Goal: Obtain resource: Download file/media

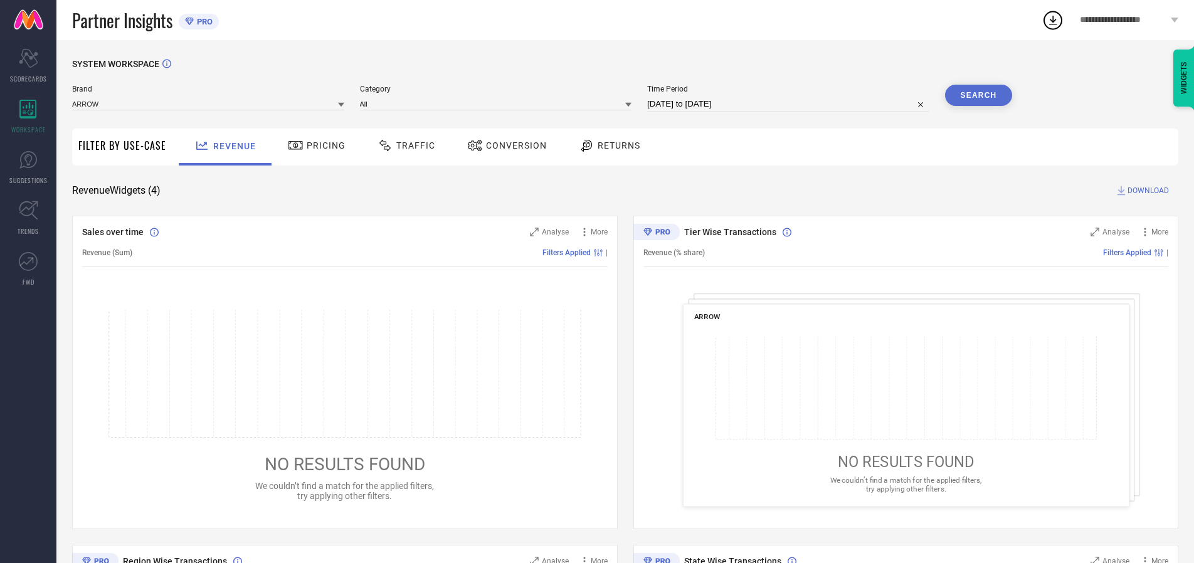
click at [403, 145] on span "Traffic" at bounding box center [415, 145] width 39 height 10
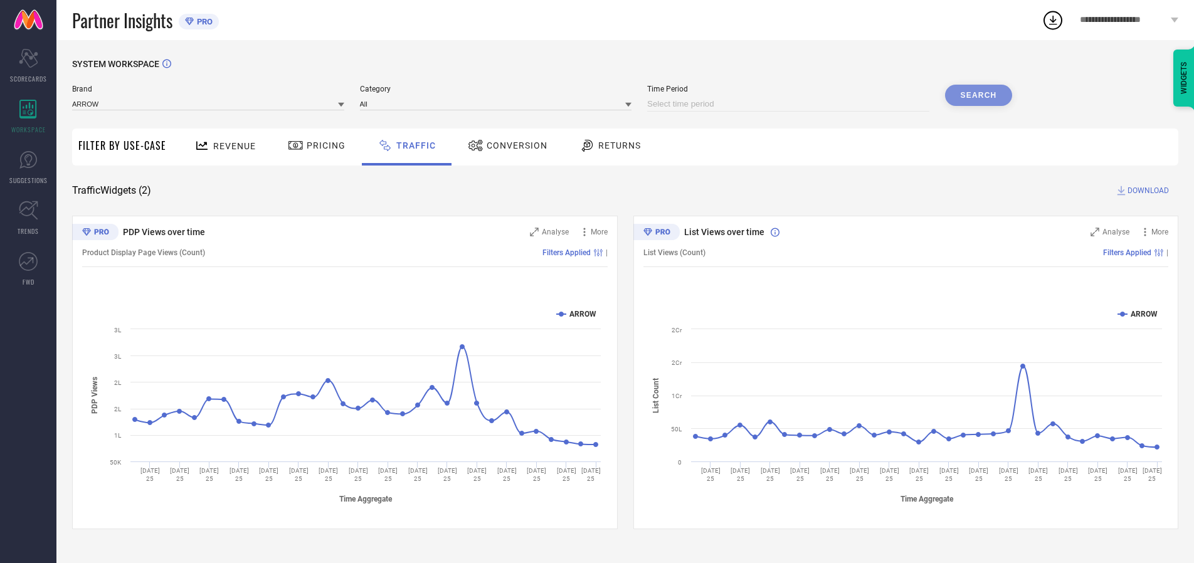
click at [790, 104] on input at bounding box center [788, 104] width 282 height 15
select select "7"
select select "2025"
select select "8"
select select "2025"
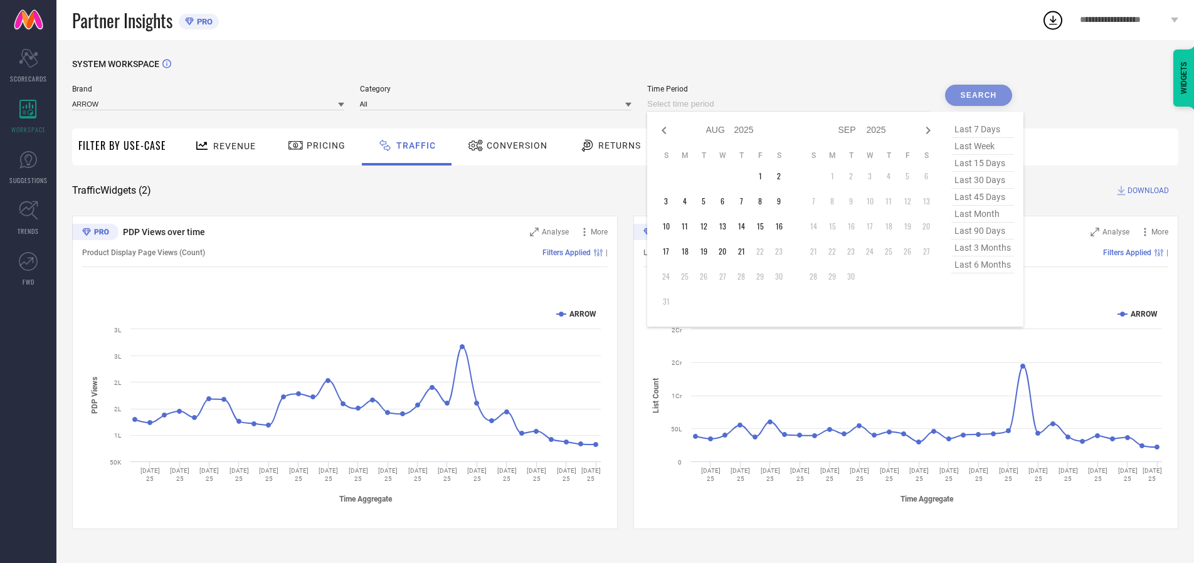
click at [745, 251] on td "21" at bounding box center [741, 251] width 19 height 19
type input "[DATE] to [DATE]"
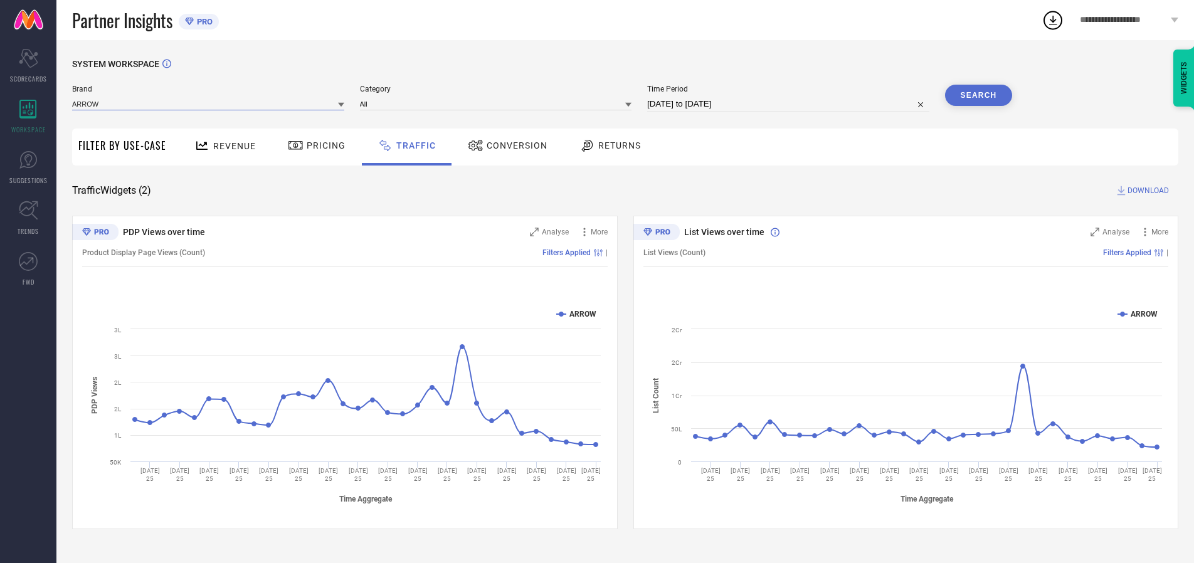
click at [209, 103] on input at bounding box center [208, 103] width 272 height 13
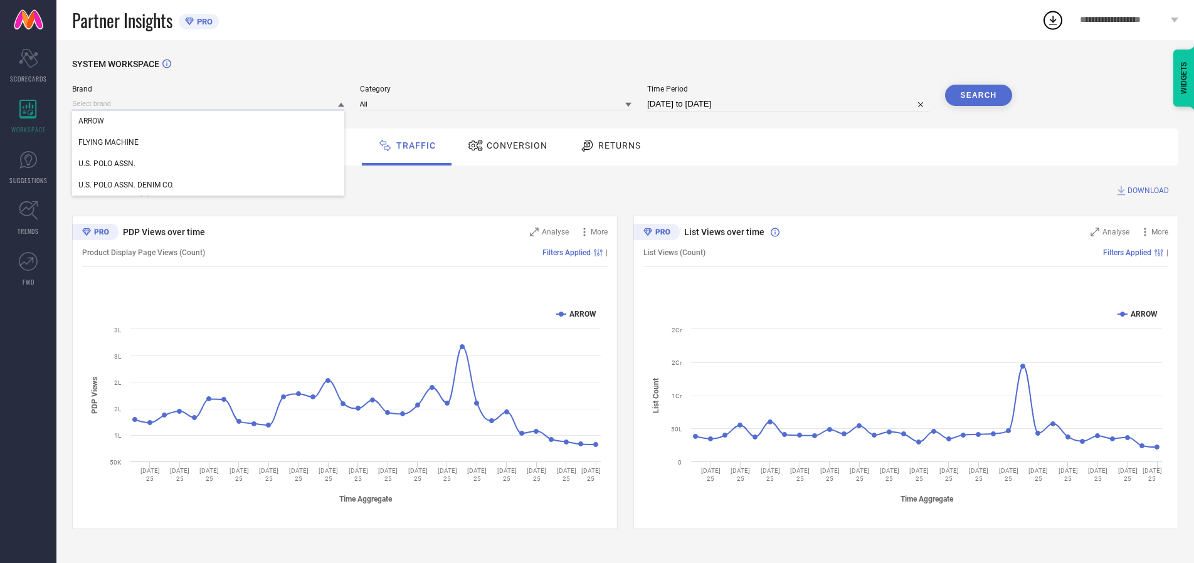
click at [209, 103] on input at bounding box center [208, 103] width 272 height 13
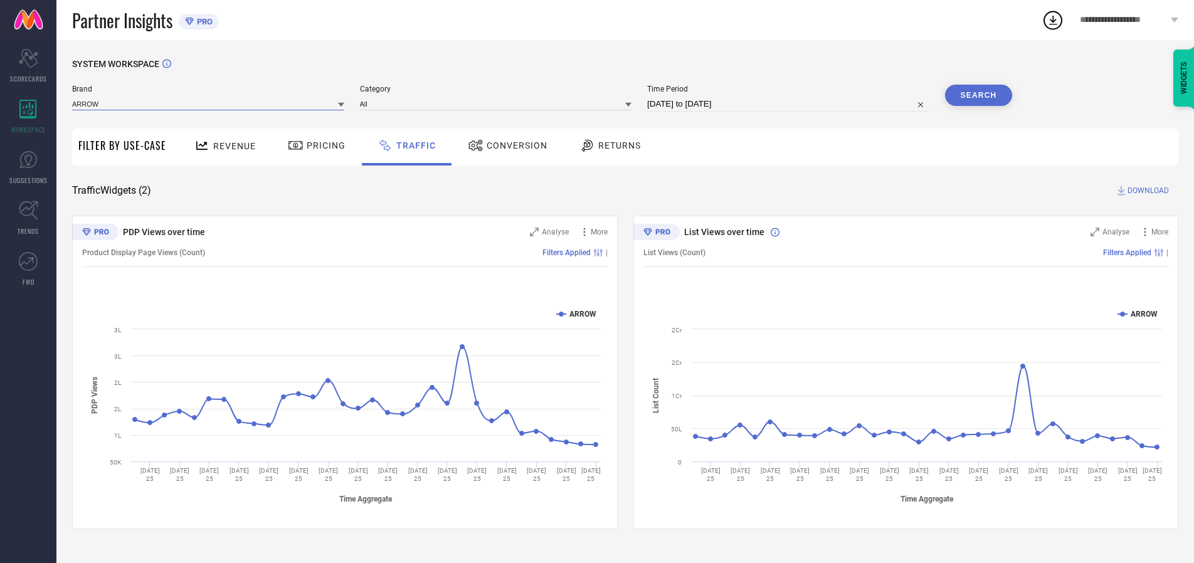
click at [209, 103] on input at bounding box center [208, 103] width 272 height 13
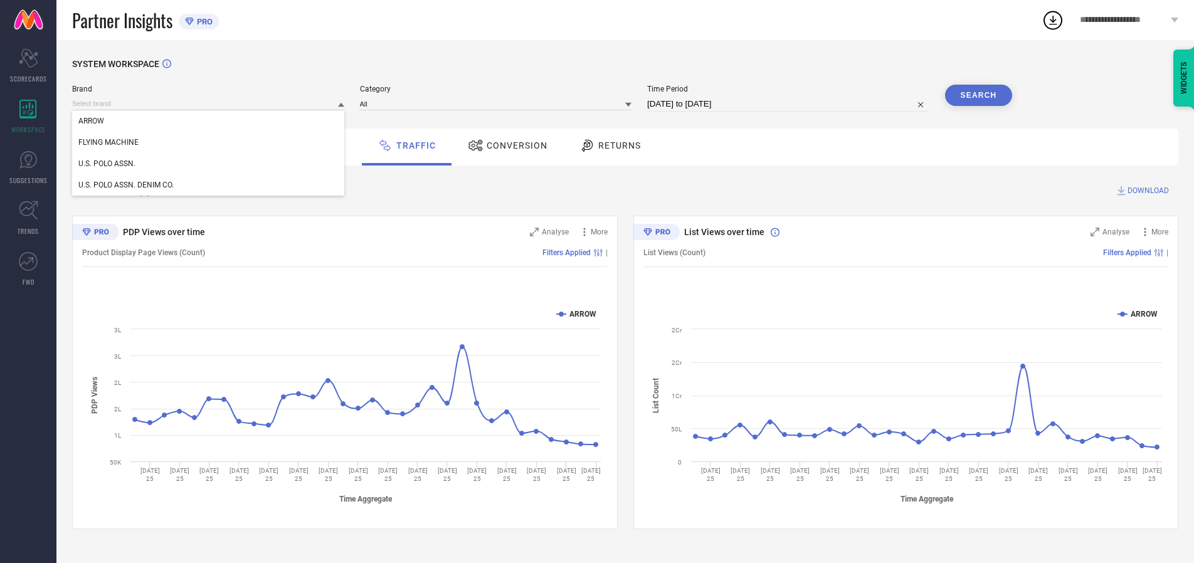
click at [209, 164] on div "U.S. POLO ASSN." at bounding box center [208, 163] width 272 height 21
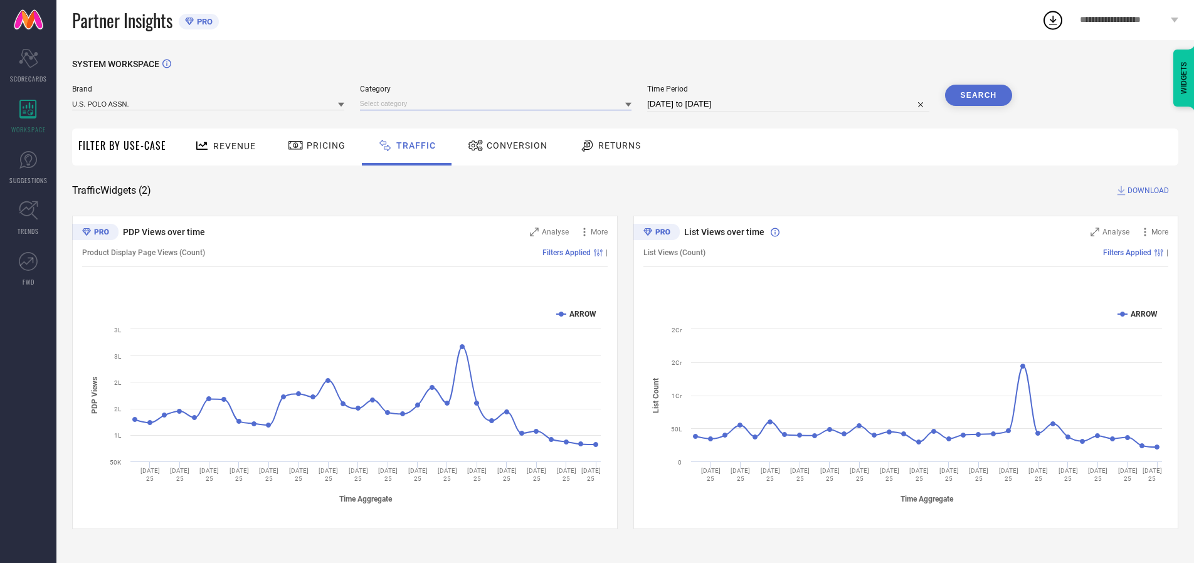
click at [498, 103] on input at bounding box center [496, 103] width 272 height 13
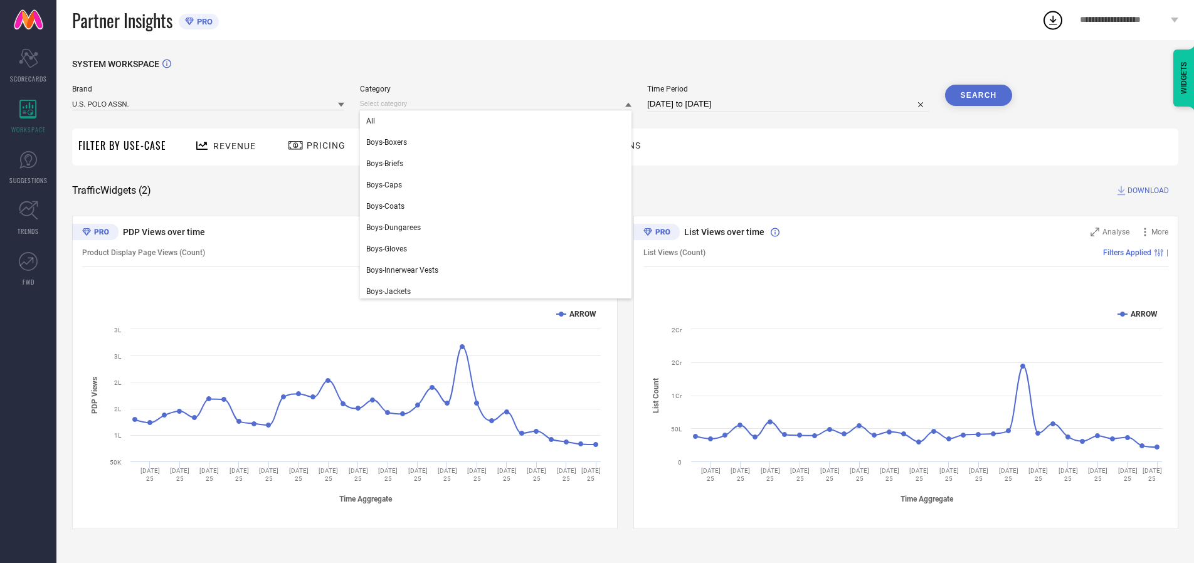
click at [498, 121] on div "All" at bounding box center [496, 120] width 272 height 21
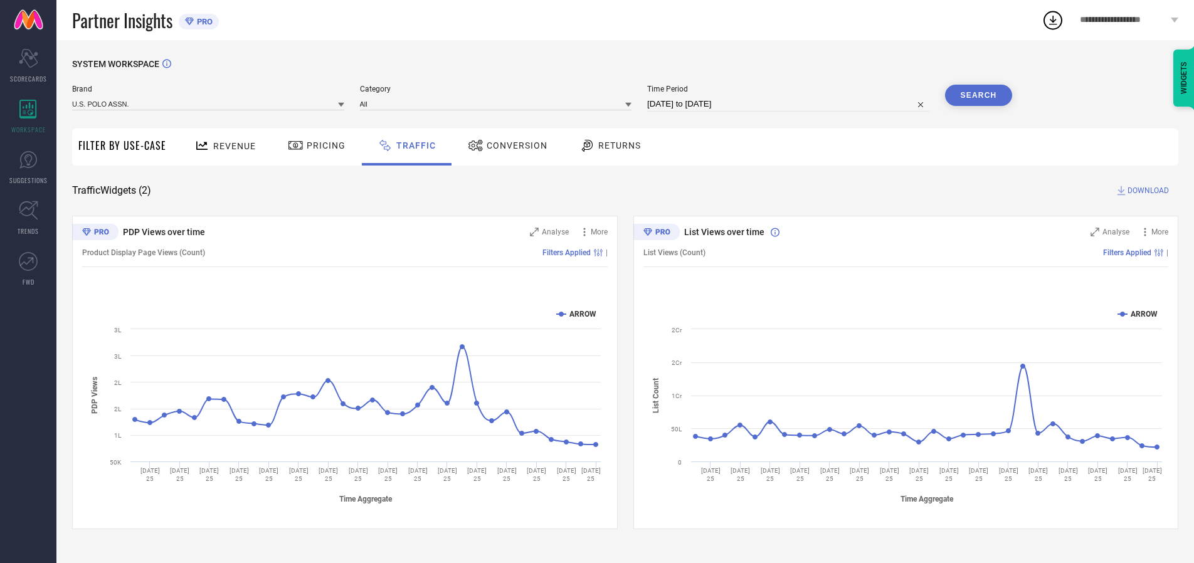
click at [978, 95] on button "Search" at bounding box center [979, 95] width 68 height 21
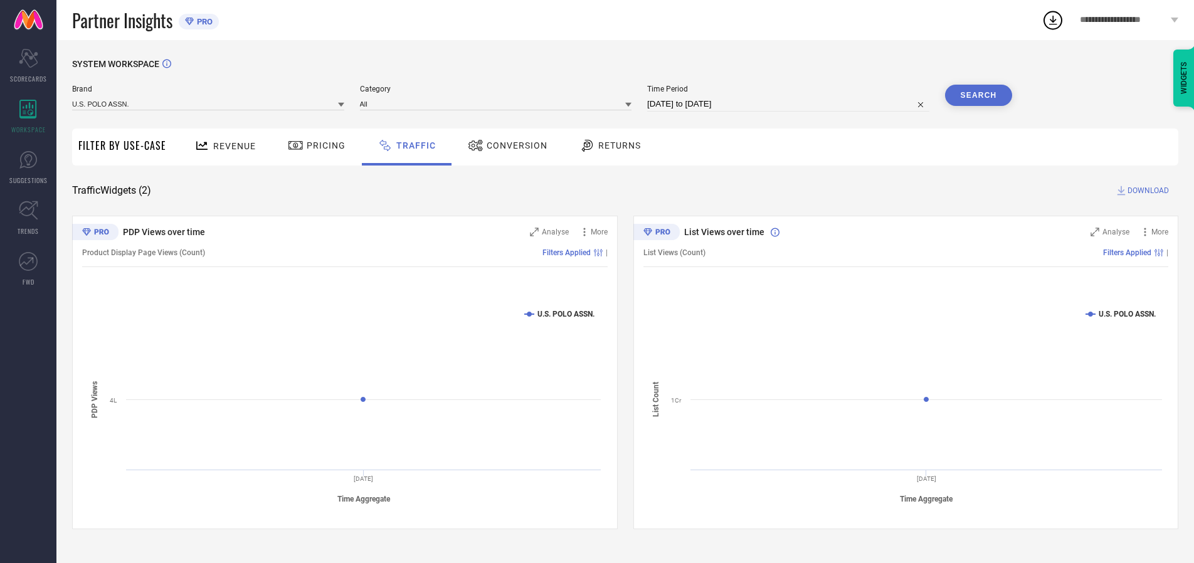
click at [1146, 191] on span "DOWNLOAD" at bounding box center [1147, 190] width 41 height 13
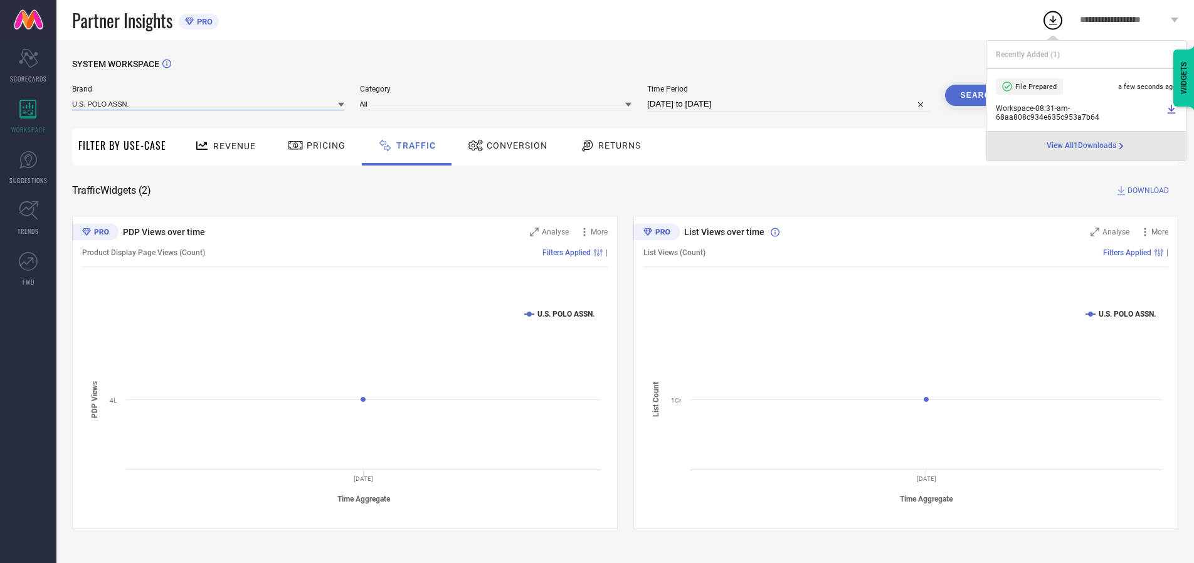
click at [209, 103] on input at bounding box center [208, 103] width 272 height 13
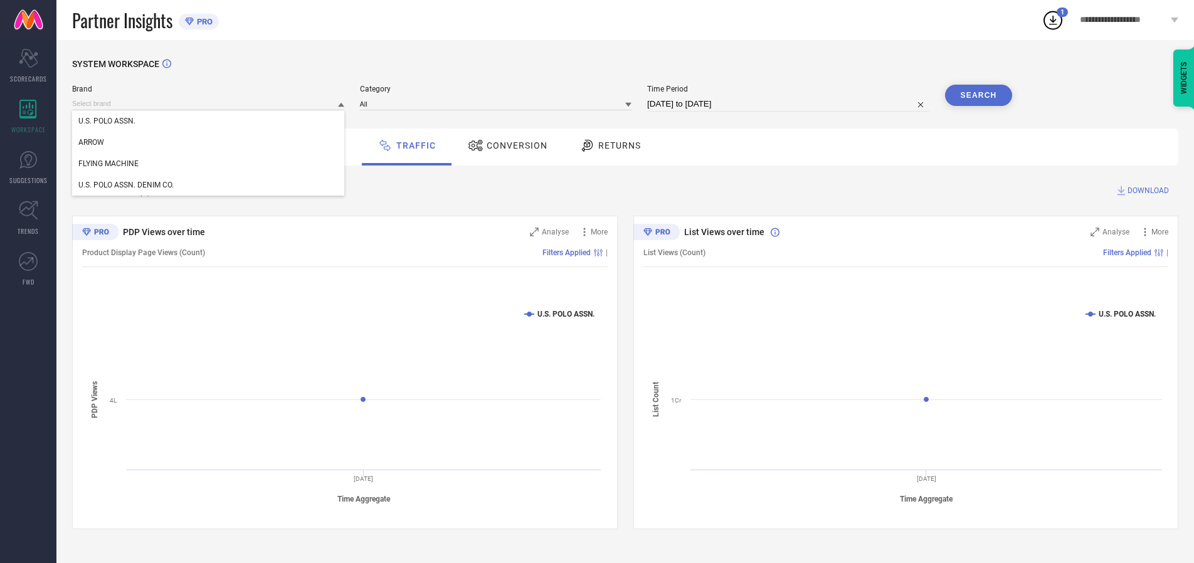
click at [209, 185] on div "U.S. POLO ASSN. DENIM CO." at bounding box center [208, 184] width 272 height 21
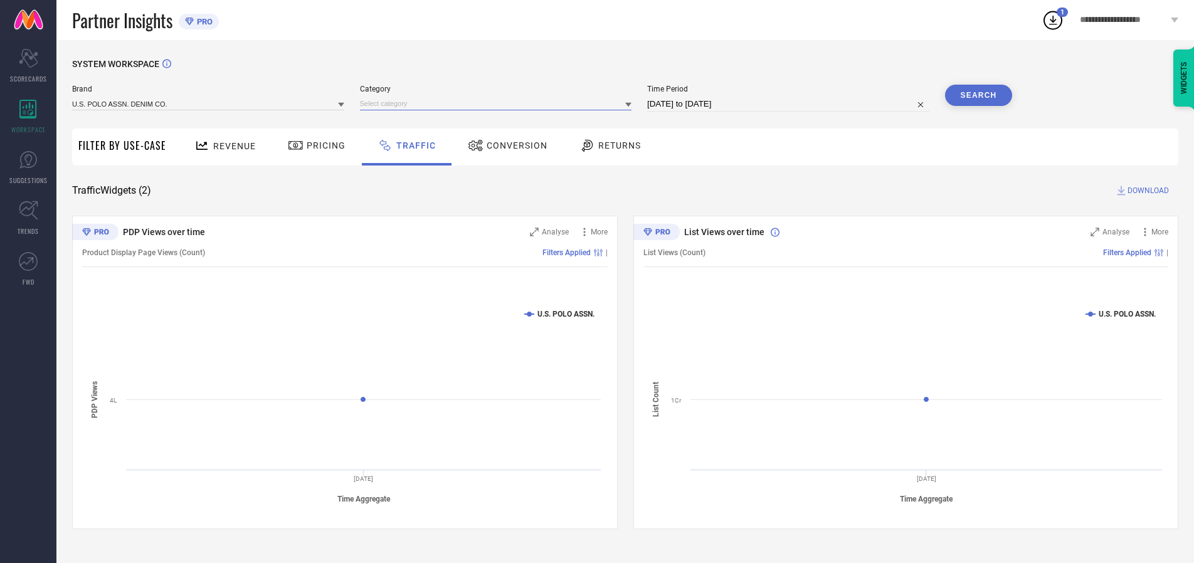
click at [498, 103] on input at bounding box center [496, 103] width 272 height 13
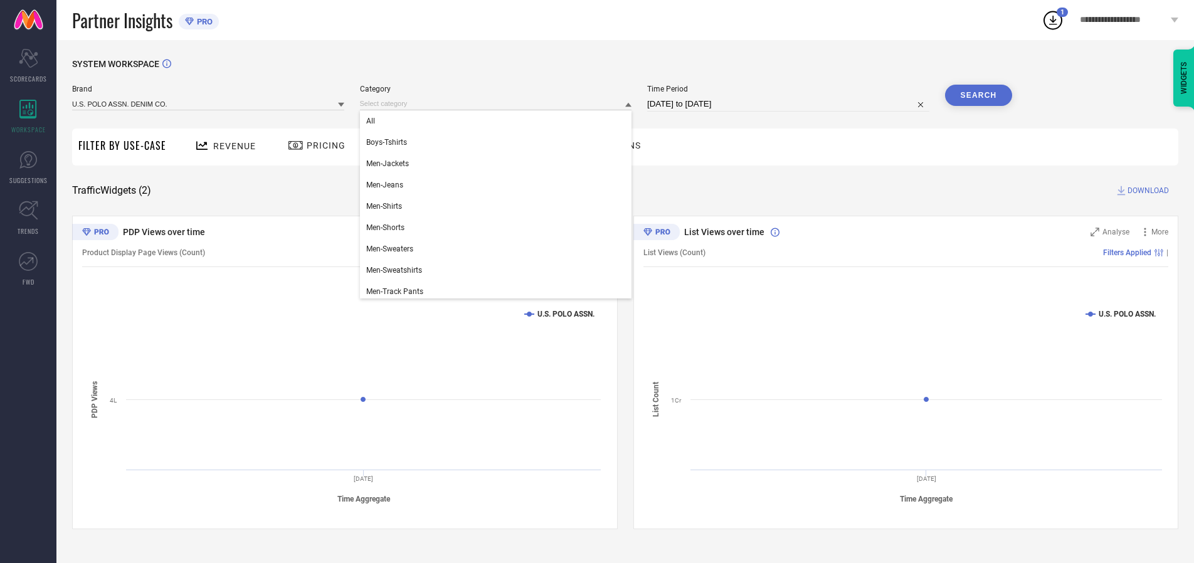
click at [498, 121] on div "All" at bounding box center [496, 120] width 272 height 21
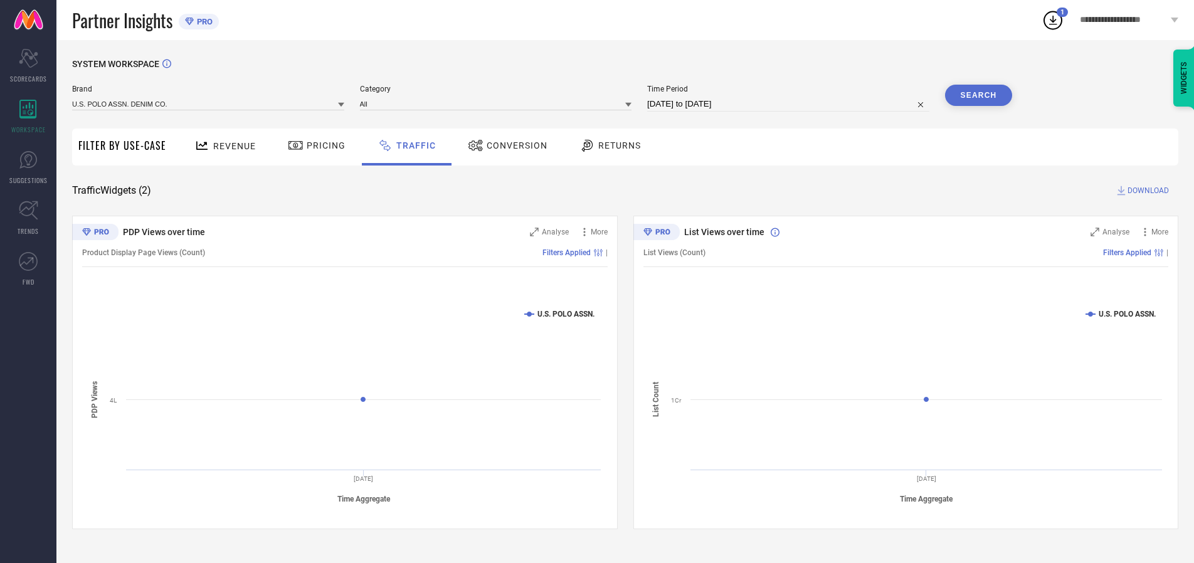
click at [978, 95] on button "Search" at bounding box center [979, 95] width 68 height 21
click at [1146, 191] on span "DOWNLOAD" at bounding box center [1147, 190] width 41 height 13
